Goal: Task Accomplishment & Management: Manage account settings

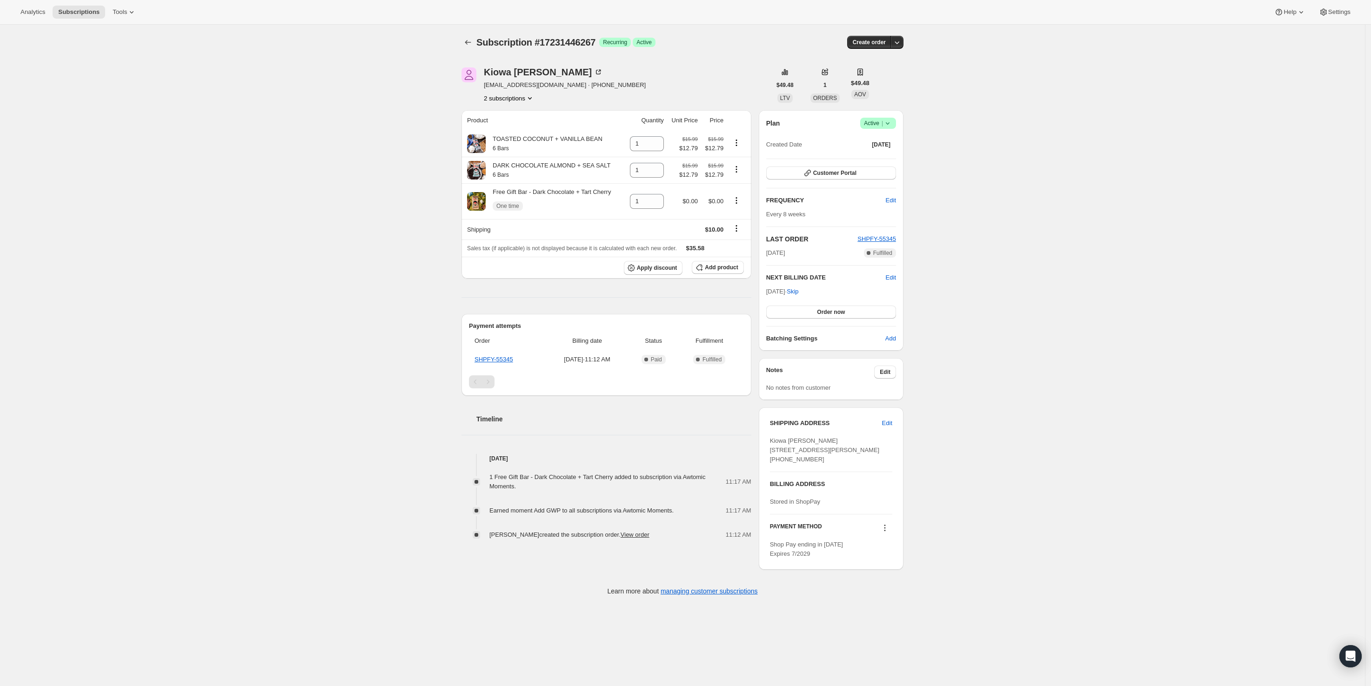
click at [892, 124] on icon at bounding box center [887, 123] width 9 height 9
click at [885, 155] on span "Cancel subscription" at bounding box center [881, 157] width 53 height 7
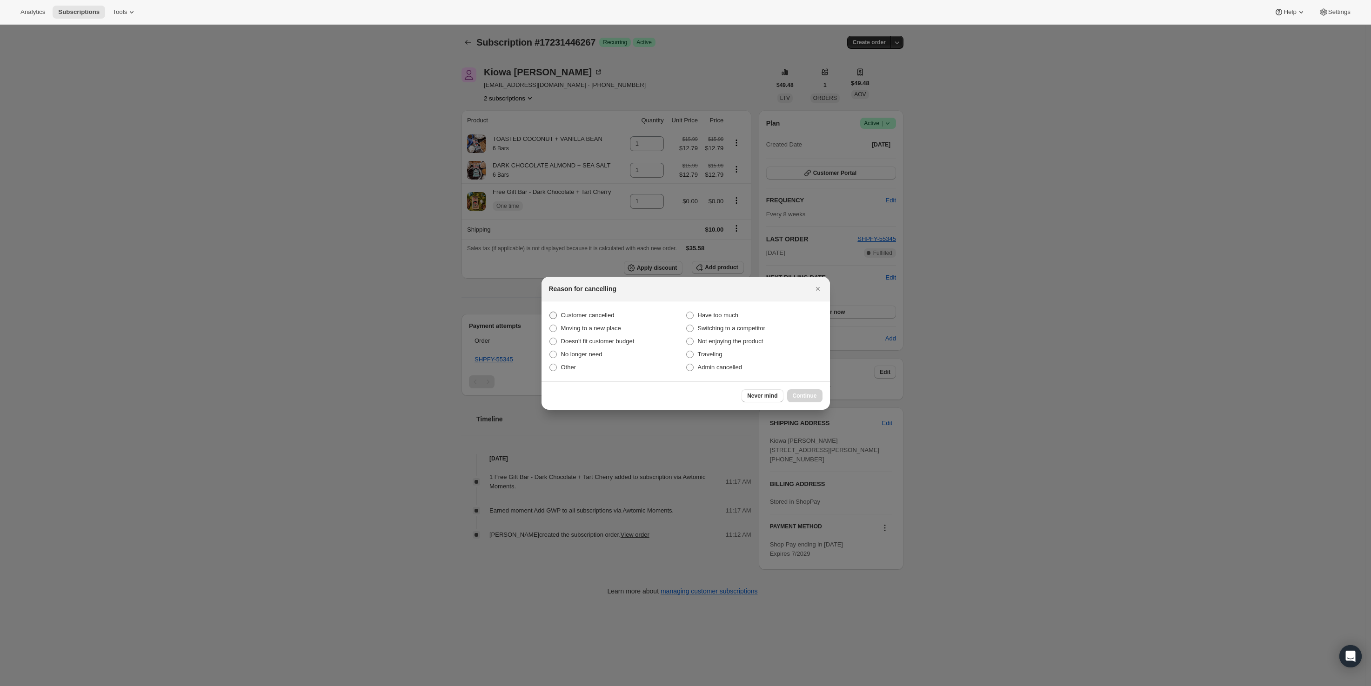
click at [552, 316] on span ":rbp:" at bounding box center [553, 315] width 7 height 7
click at [550, 312] on input "Customer cancelled" at bounding box center [550, 312] width 0 height 0
radio input "true"
click at [815, 396] on span "Continue" at bounding box center [805, 395] width 24 height 7
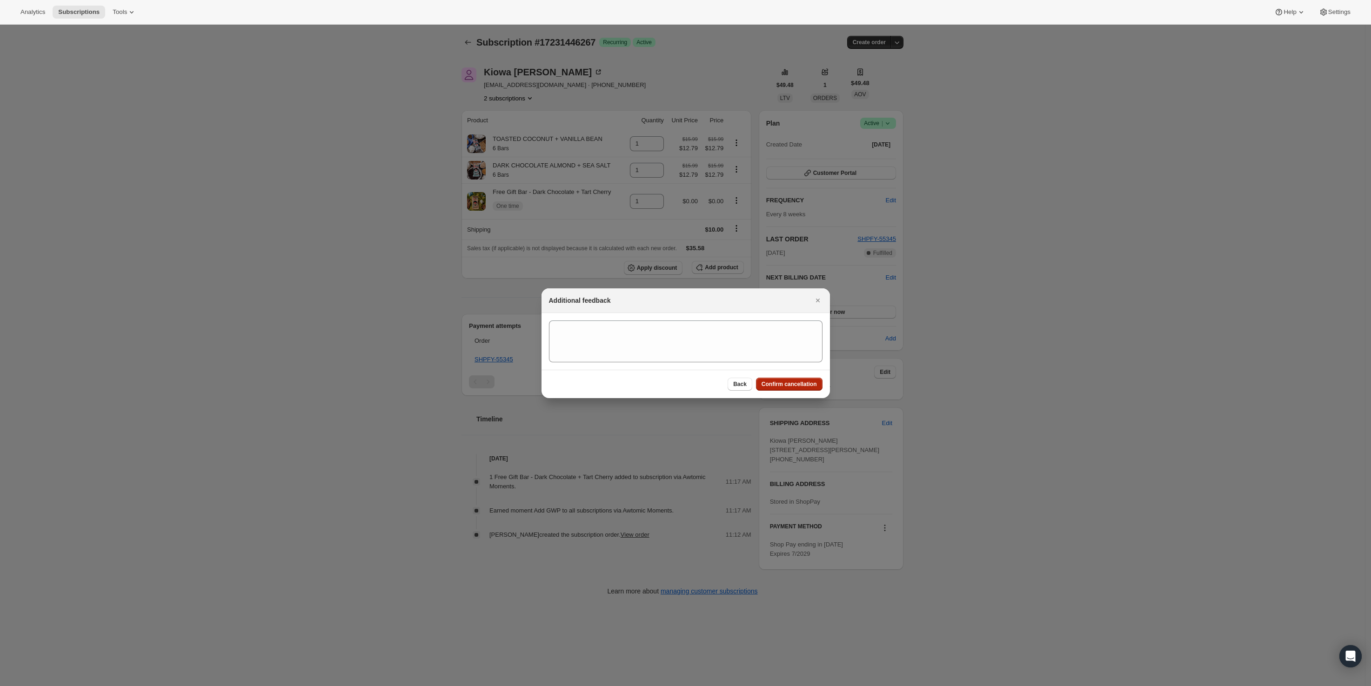
click at [806, 380] on button "Confirm cancellation" at bounding box center [789, 384] width 67 height 13
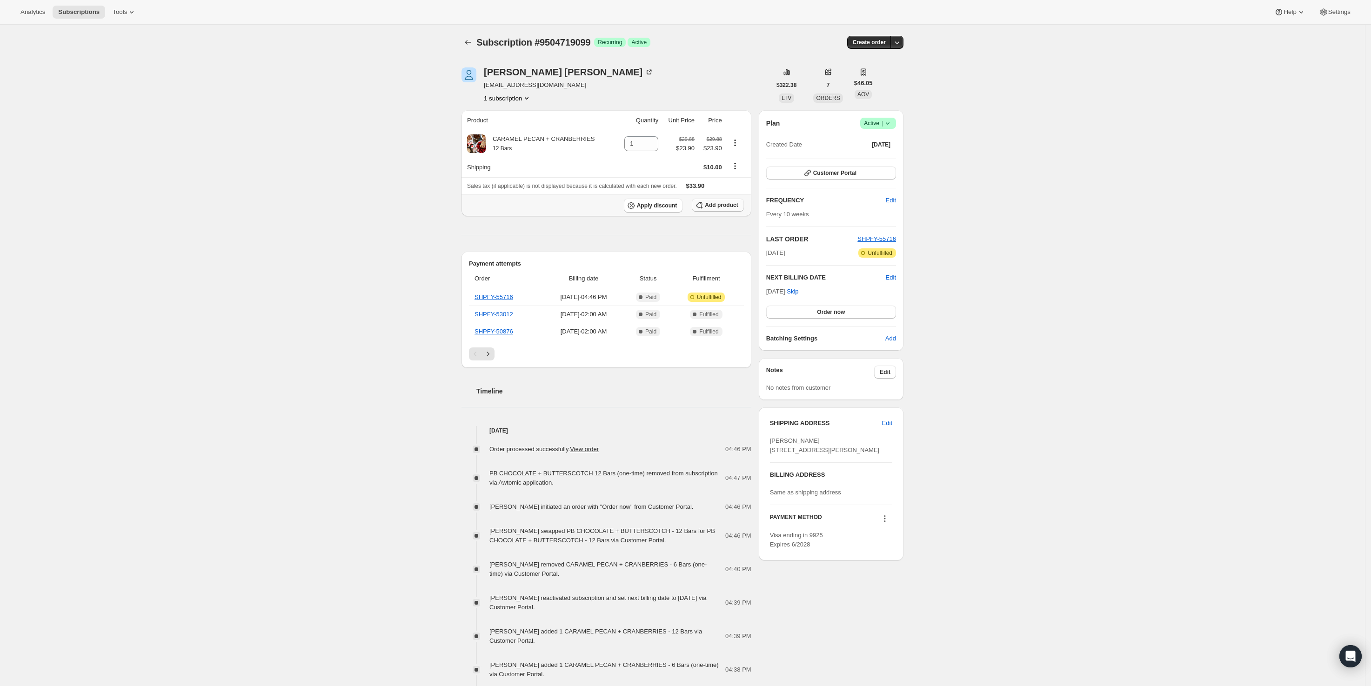
click at [726, 208] on span "Add product" at bounding box center [721, 205] width 33 height 7
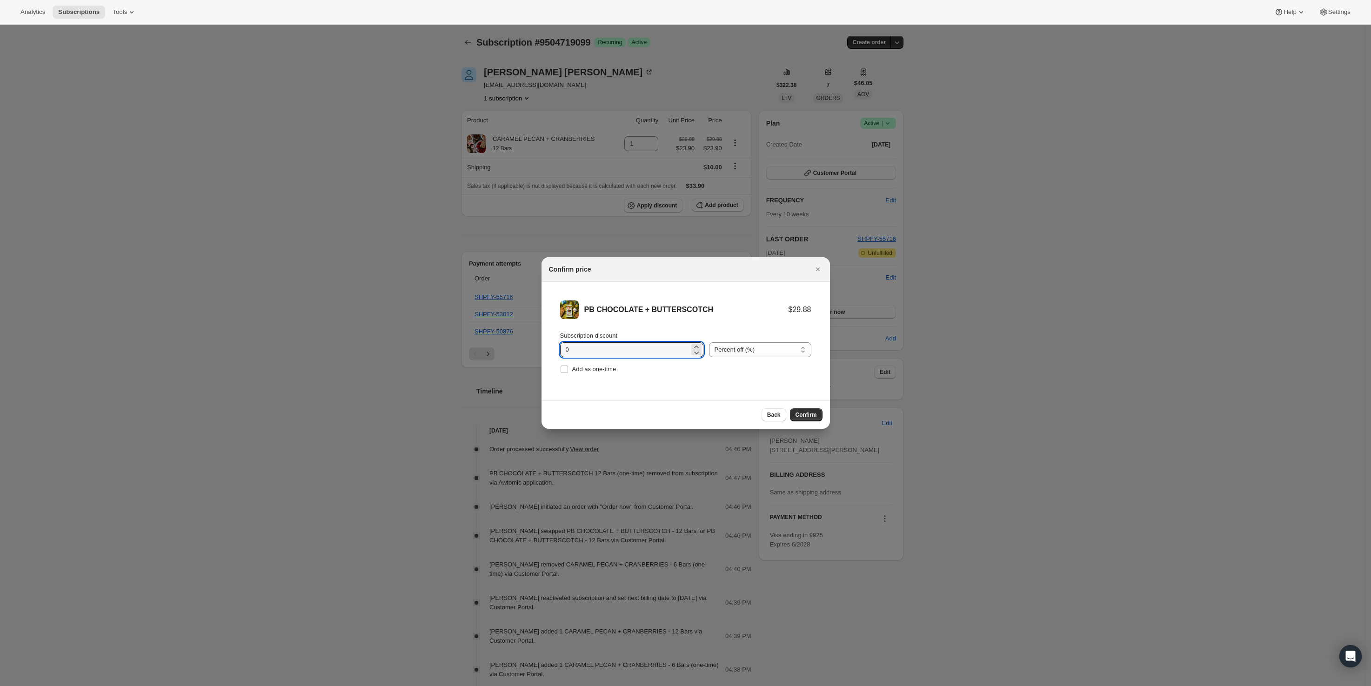
drag, startPoint x: 548, startPoint y: 354, endPoint x: 528, endPoint y: 354, distance: 19.6
type input "20"
click at [806, 419] on button "Confirm" at bounding box center [806, 415] width 33 height 13
